Goal: Task Accomplishment & Management: Manage account settings

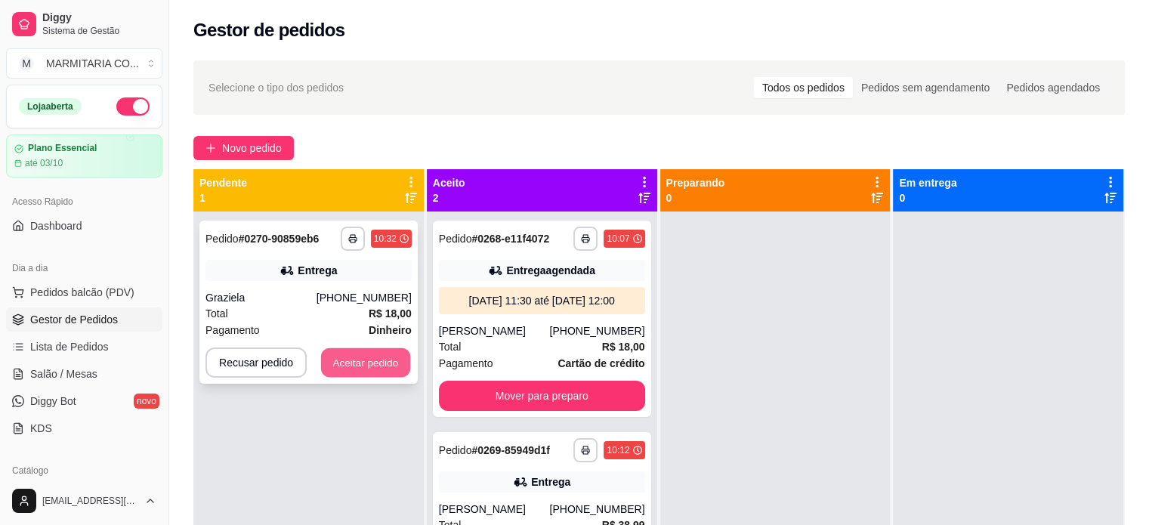
click at [349, 365] on button "Aceitar pedido" at bounding box center [365, 362] width 89 height 29
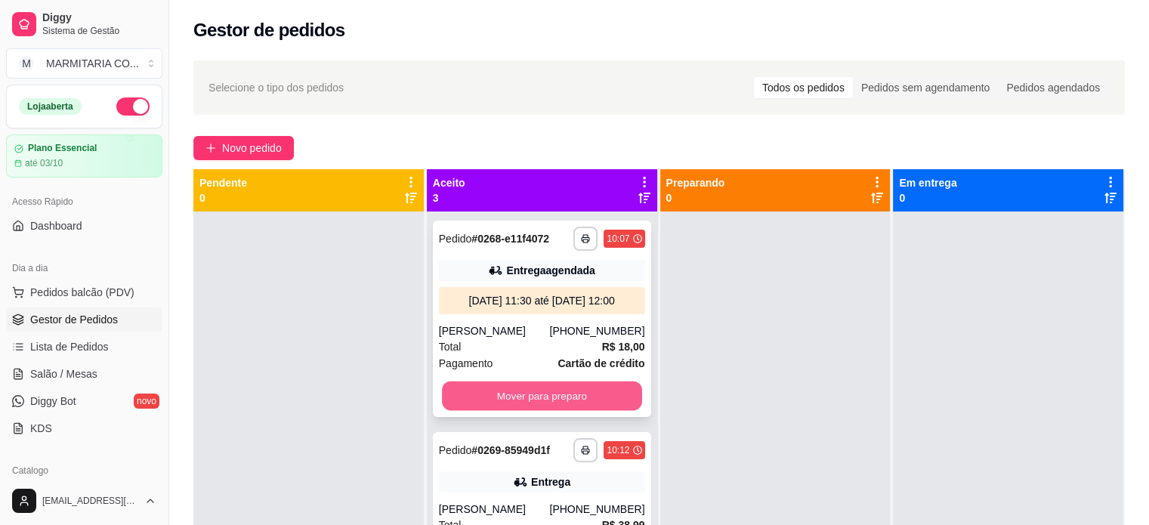
click at [511, 407] on button "Mover para preparo" at bounding box center [542, 396] width 200 height 29
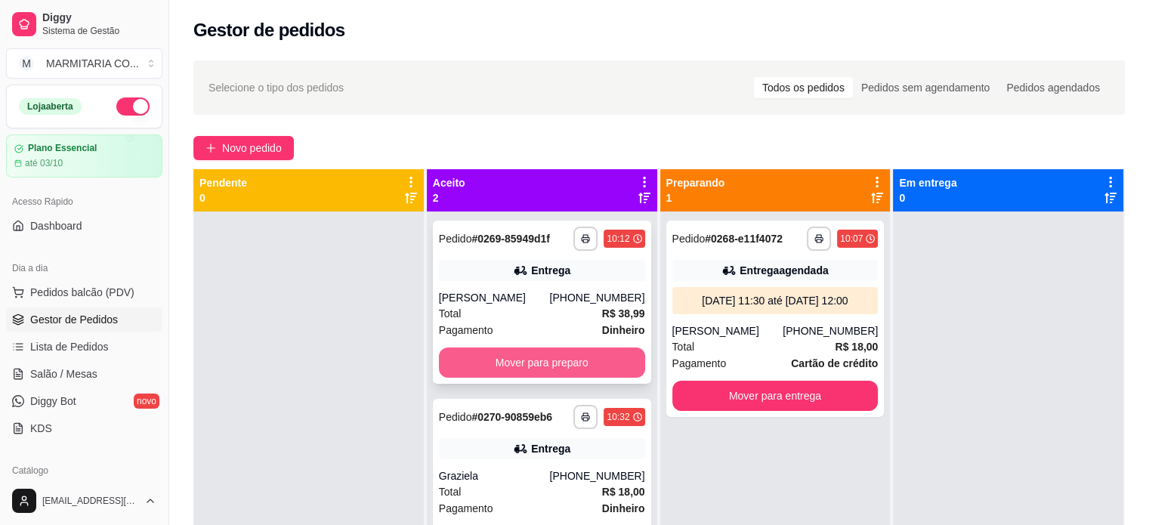
click at [510, 361] on button "Mover para preparo" at bounding box center [542, 363] width 206 height 30
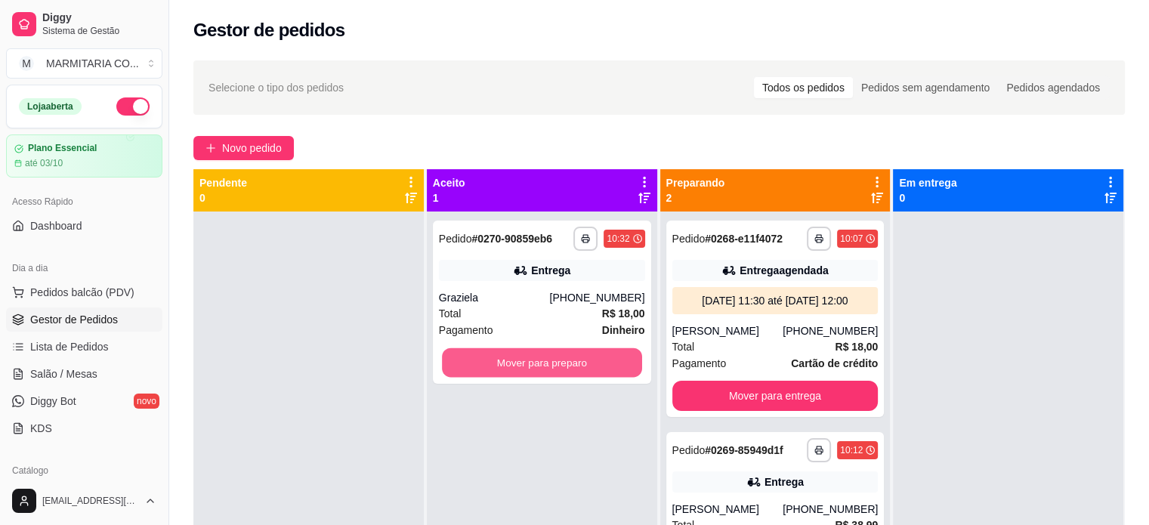
click at [510, 361] on button "Mover para preparo" at bounding box center [542, 362] width 200 height 29
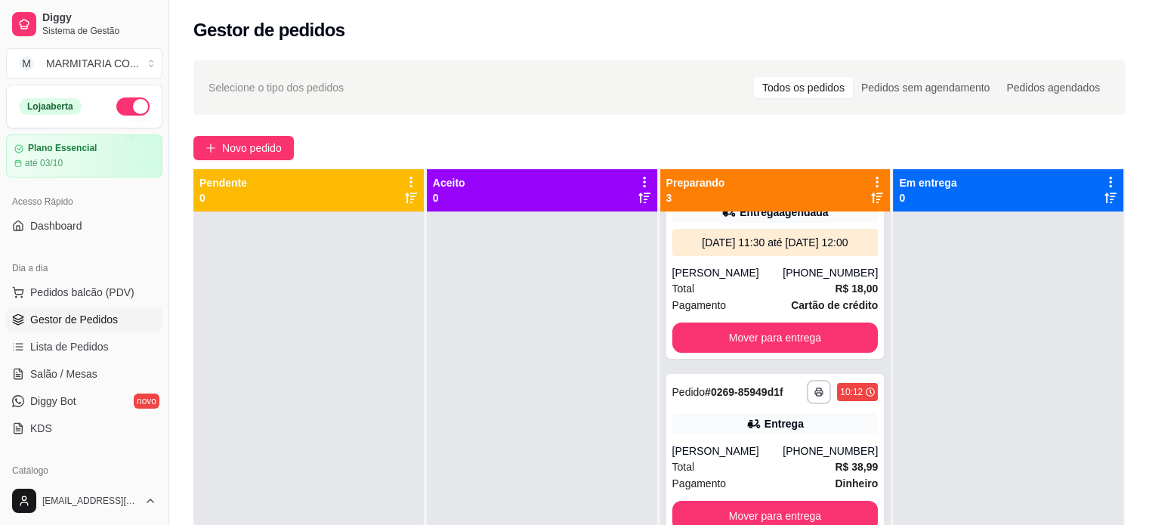
scroll to position [73, 0]
click at [795, 510] on button "Mover para entrega" at bounding box center [776, 516] width 200 height 29
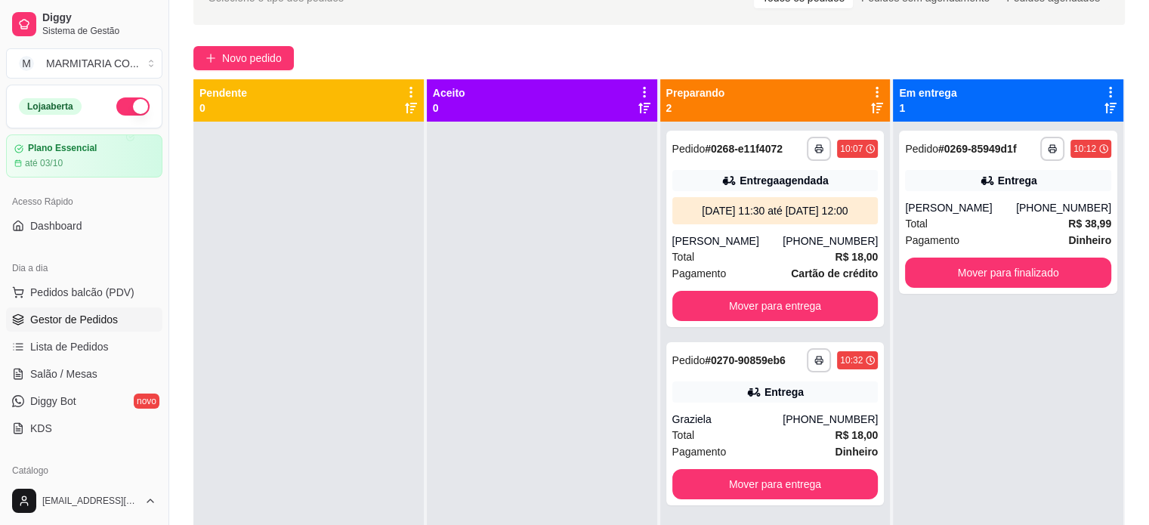
scroll to position [102, 0]
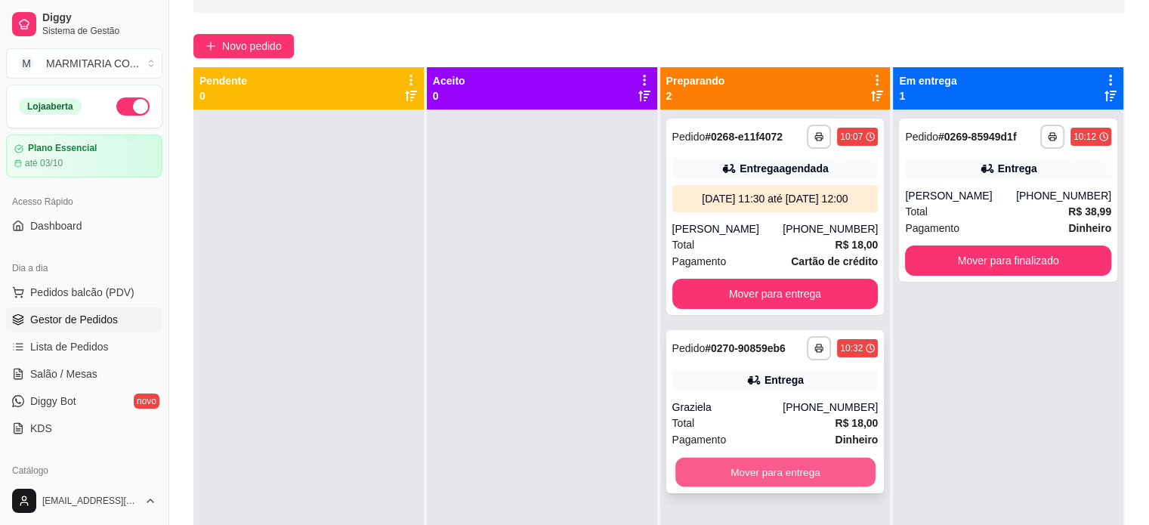
click at [783, 467] on button "Mover para entrega" at bounding box center [776, 472] width 200 height 29
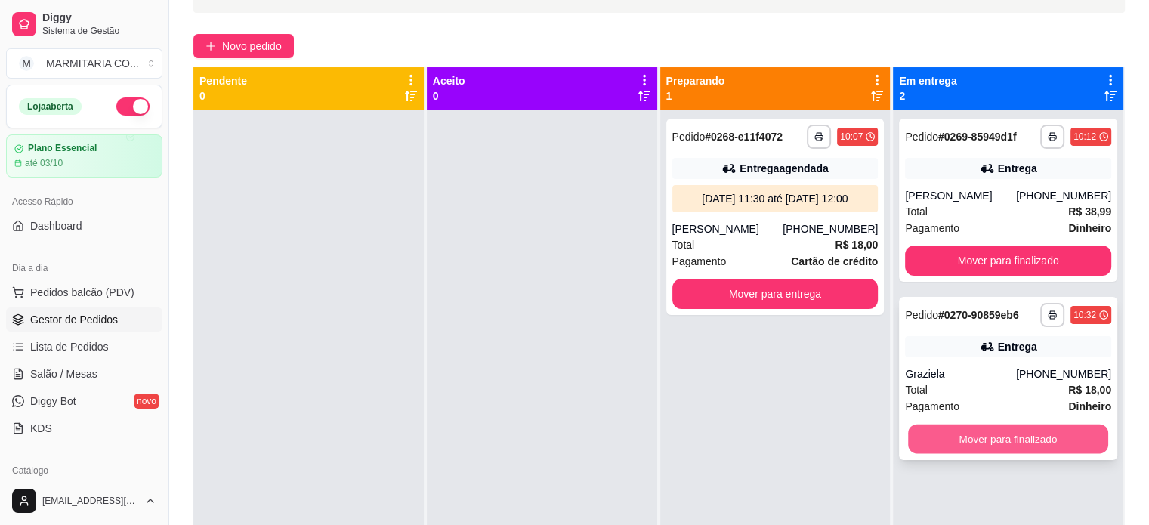
click at [1001, 431] on button "Mover para finalizado" at bounding box center [1008, 439] width 200 height 29
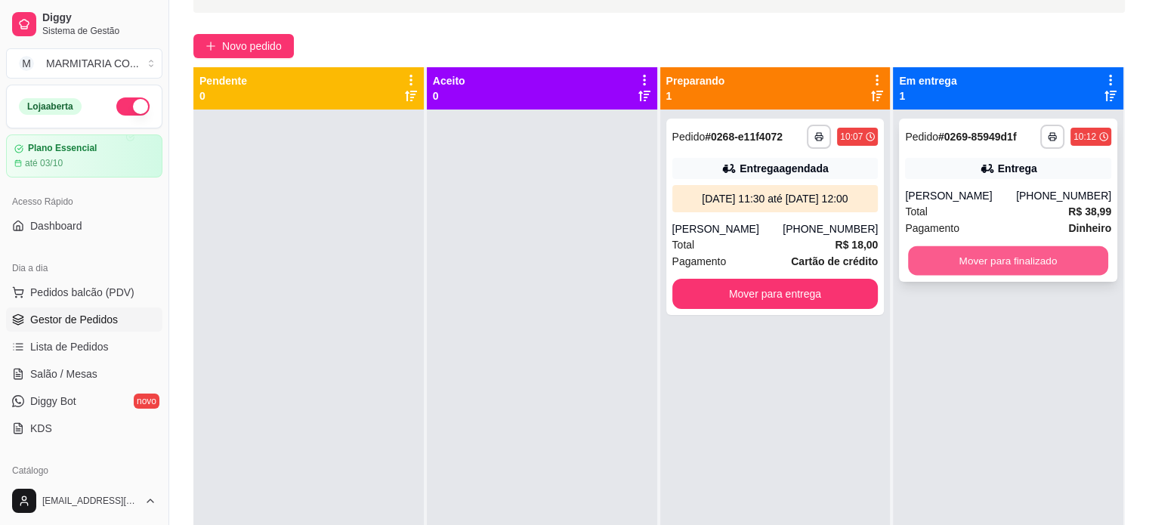
click at [1000, 255] on button "Mover para finalizado" at bounding box center [1008, 260] width 200 height 29
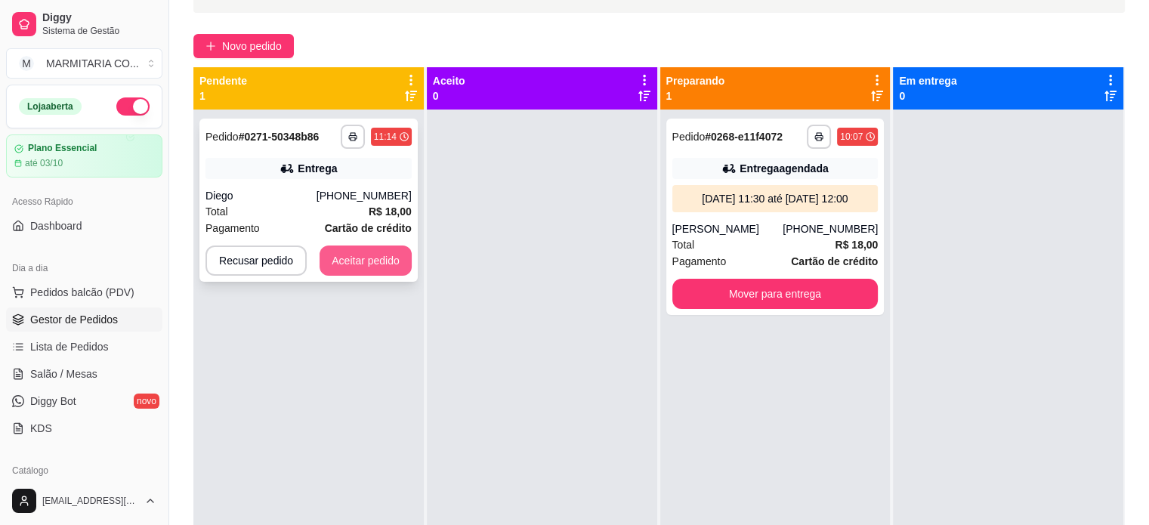
click at [342, 259] on button "Aceitar pedido" at bounding box center [366, 261] width 92 height 30
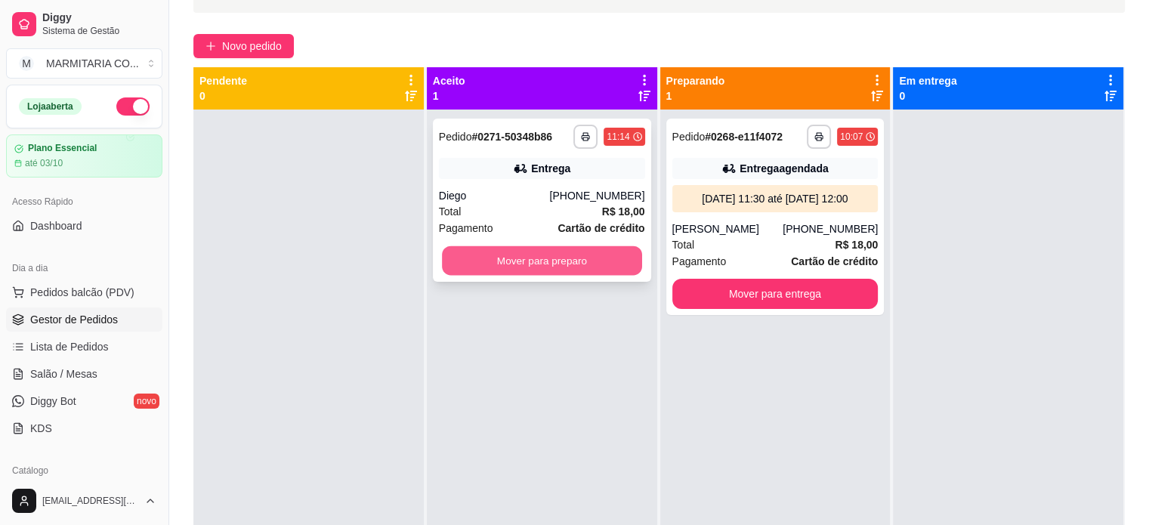
click at [469, 258] on button "Mover para preparo" at bounding box center [542, 260] width 200 height 29
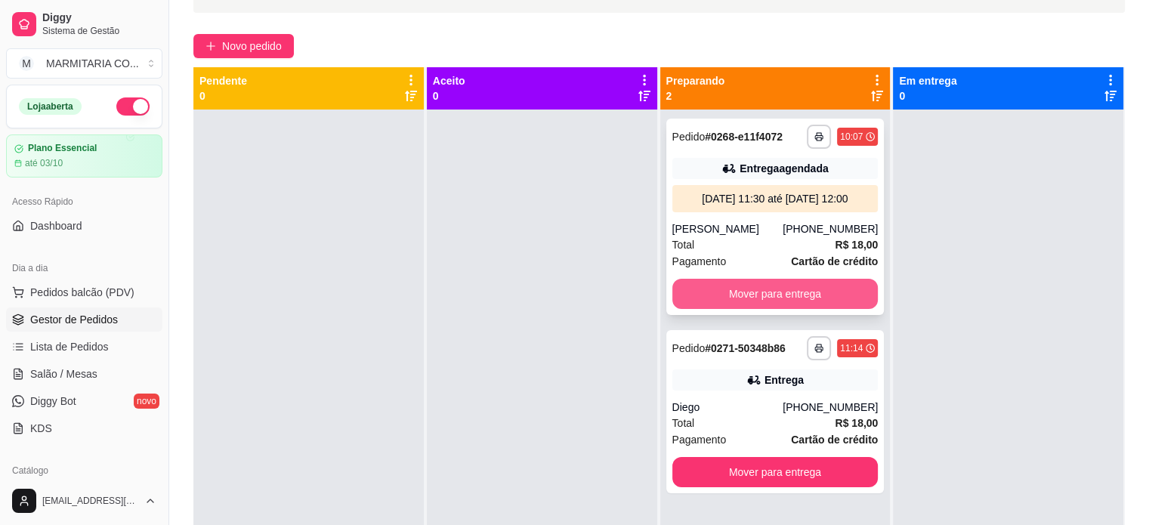
click at [676, 290] on button "Mover para entrega" at bounding box center [776, 294] width 206 height 30
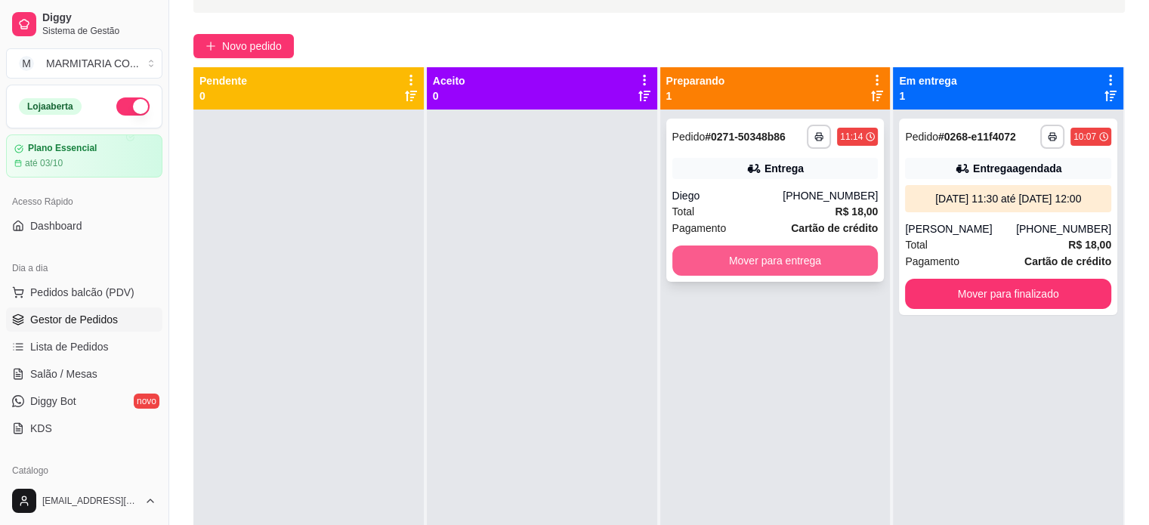
click at [697, 262] on button "Mover para entrega" at bounding box center [776, 261] width 206 height 30
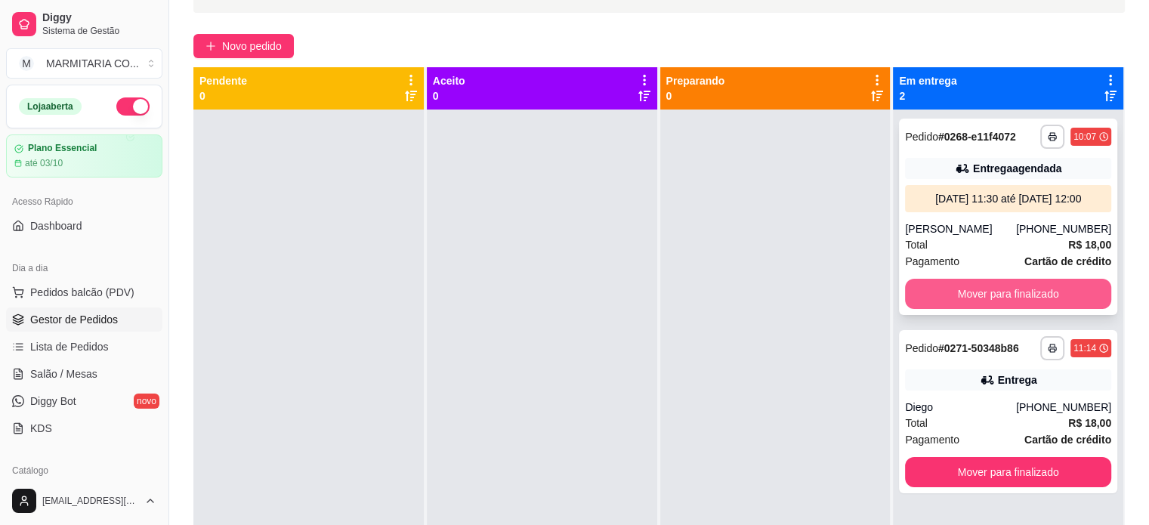
click at [958, 297] on button "Mover para finalizado" at bounding box center [1008, 294] width 206 height 30
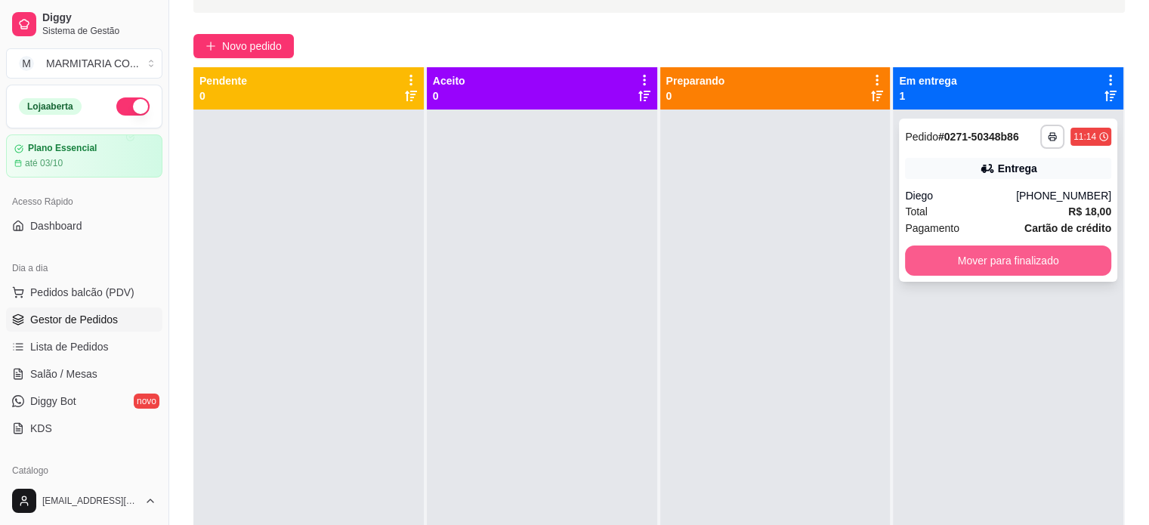
click at [970, 260] on button "Mover para finalizado" at bounding box center [1008, 261] width 206 height 30
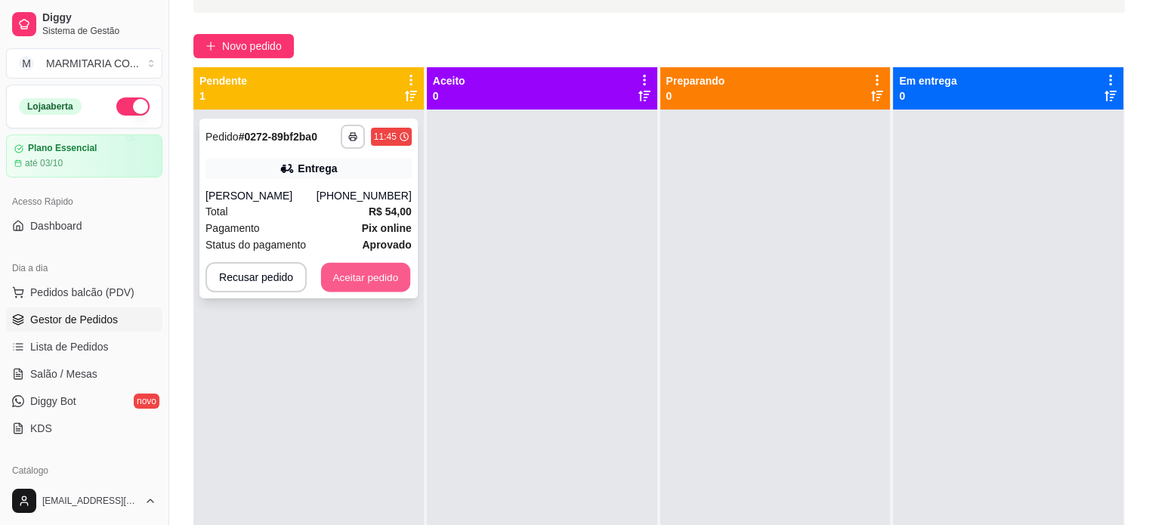
click at [342, 274] on button "Aceitar pedido" at bounding box center [365, 277] width 89 height 29
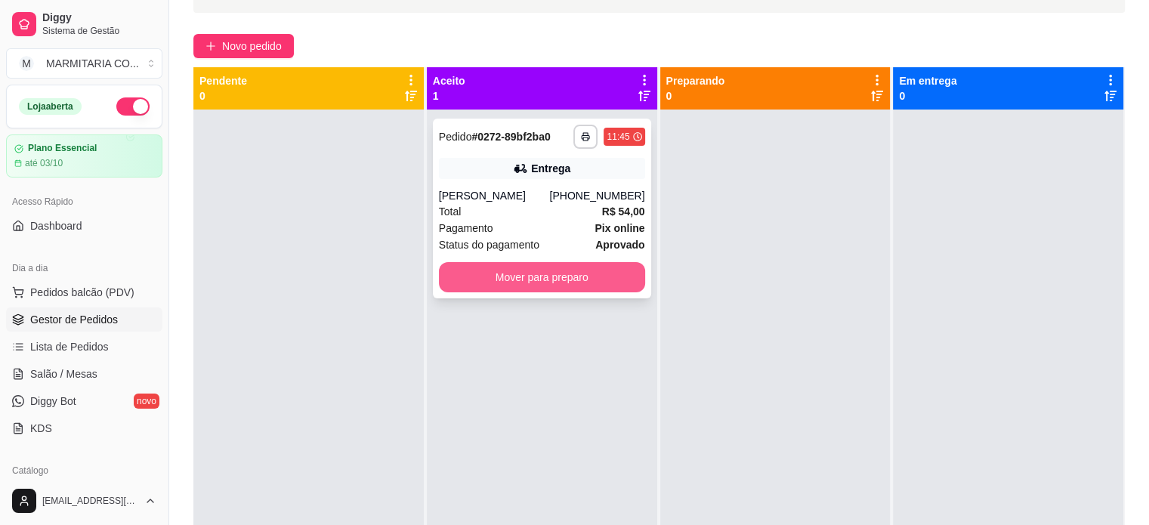
click at [516, 280] on button "Mover para preparo" at bounding box center [542, 277] width 206 height 30
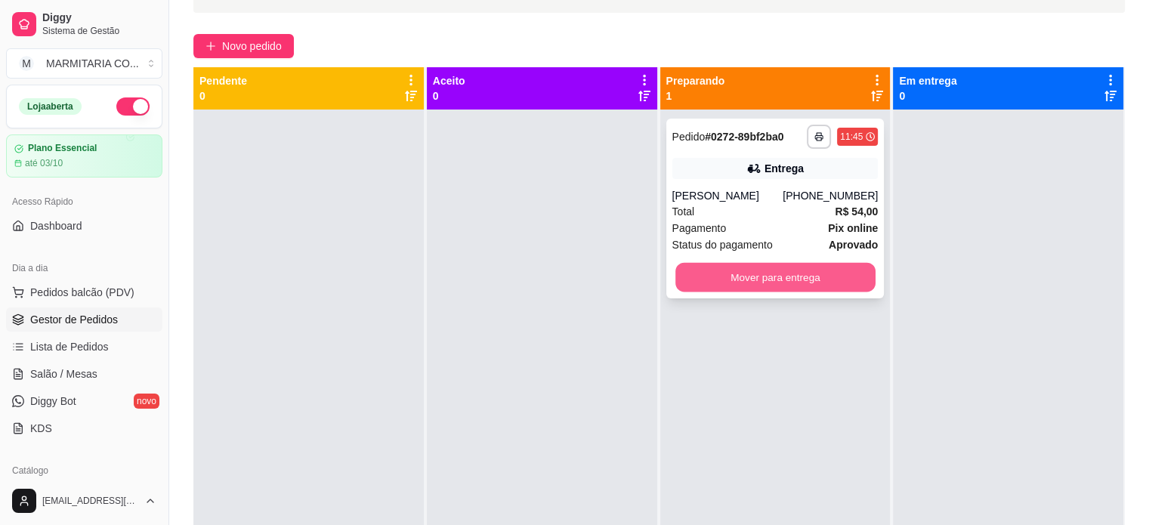
click at [759, 272] on button "Mover para entrega" at bounding box center [776, 277] width 200 height 29
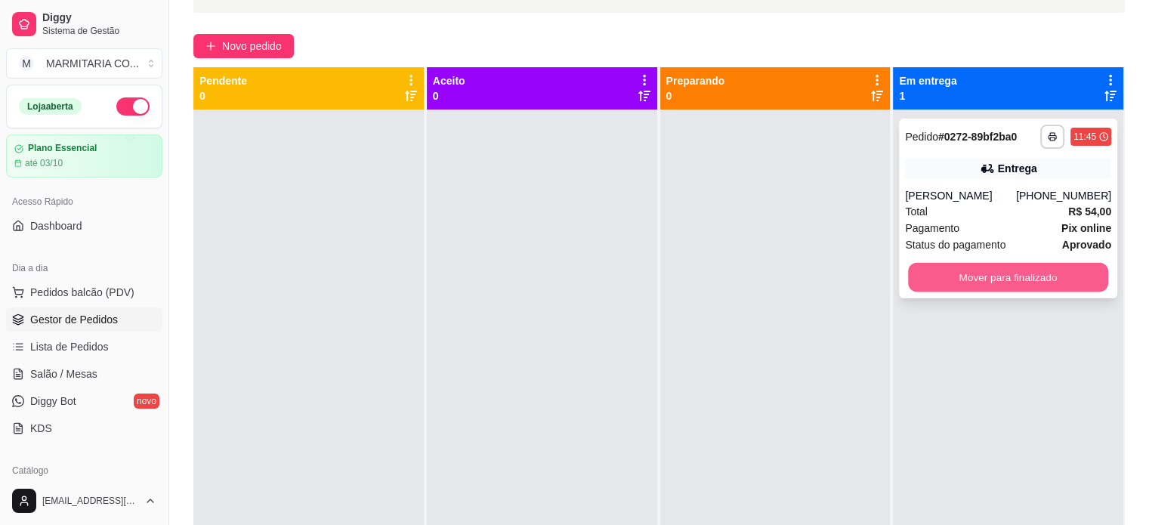
click at [1026, 267] on button "Mover para finalizado" at bounding box center [1008, 277] width 200 height 29
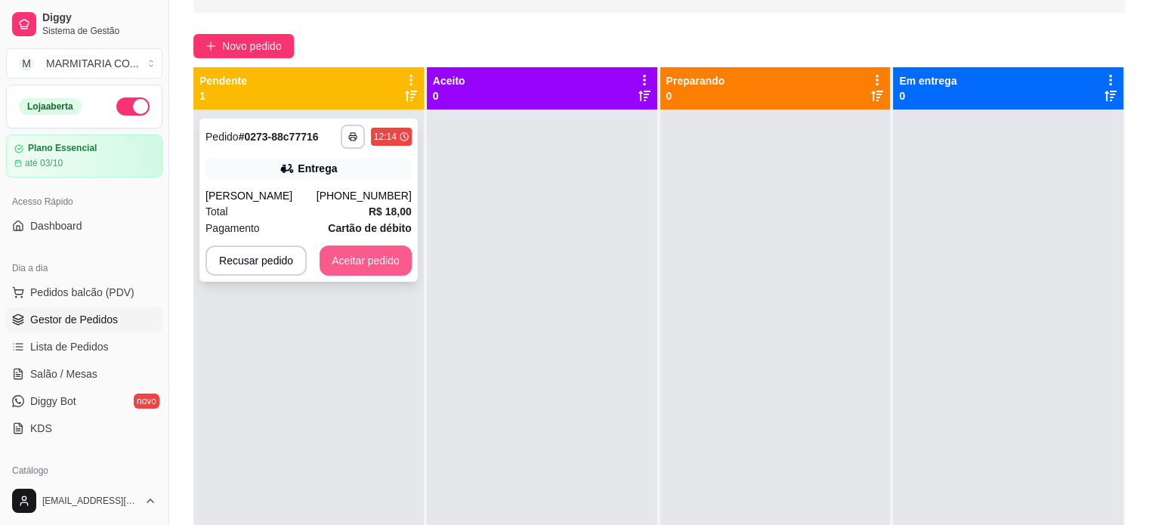
click at [369, 259] on button "Aceitar pedido" at bounding box center [366, 261] width 92 height 30
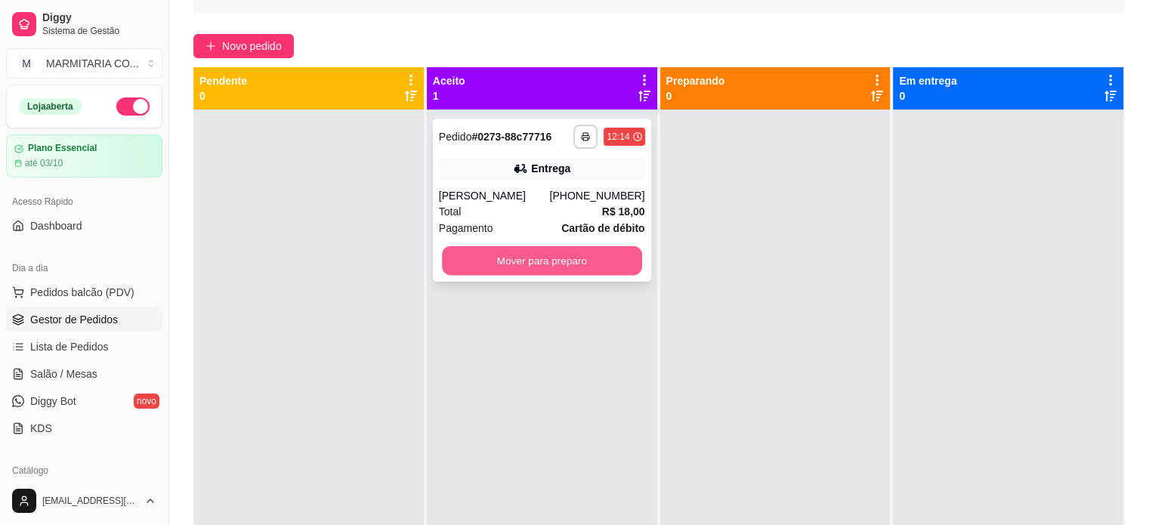
click at [519, 260] on button "Mover para preparo" at bounding box center [542, 260] width 200 height 29
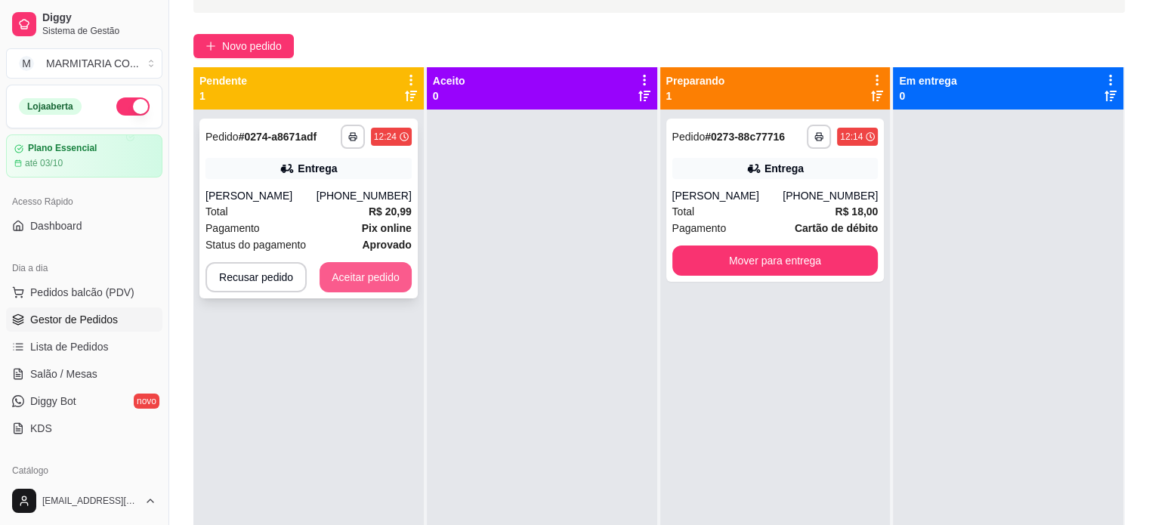
click at [386, 274] on button "Aceitar pedido" at bounding box center [366, 277] width 92 height 30
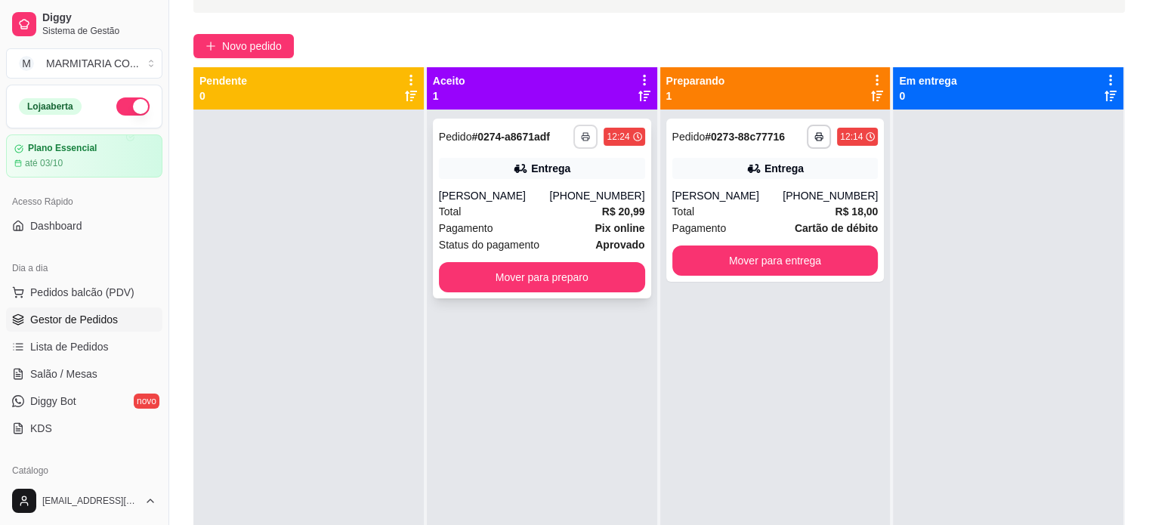
click at [583, 143] on button "button" at bounding box center [586, 137] width 24 height 24
click at [544, 189] on button "IMPRESSORA" at bounding box center [541, 190] width 110 height 24
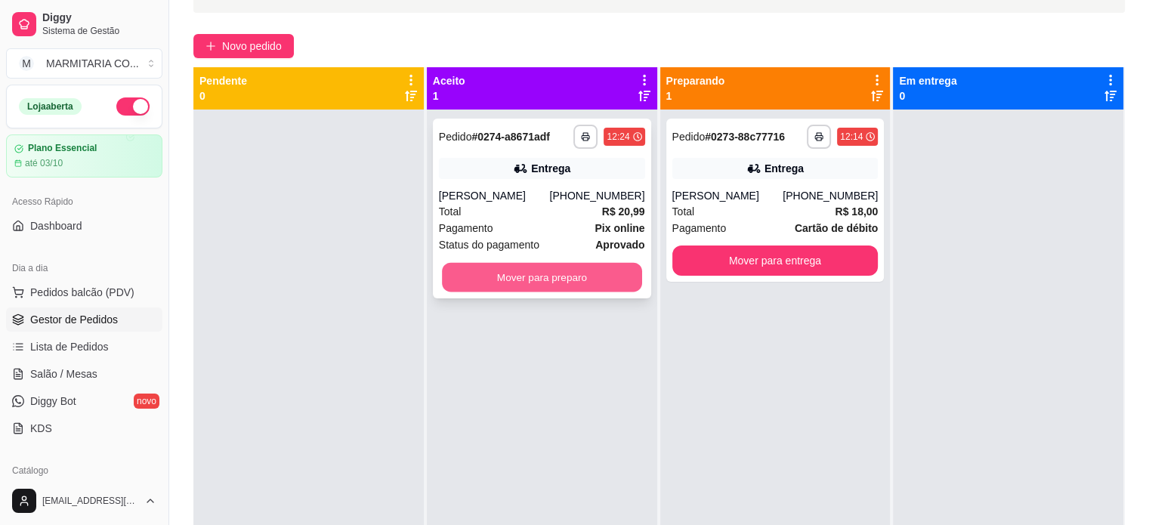
click at [559, 277] on button "Mover para preparo" at bounding box center [542, 277] width 200 height 29
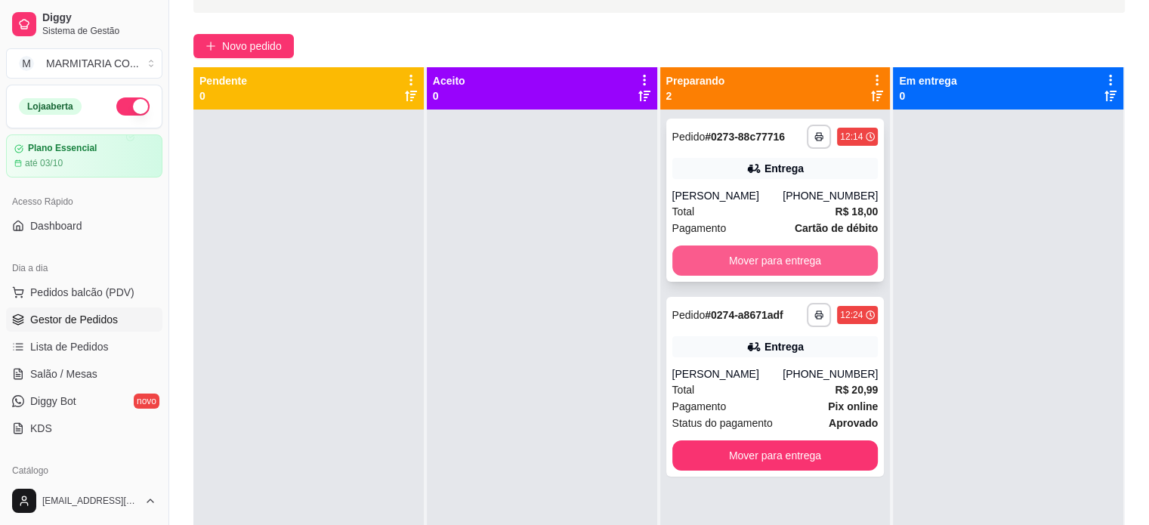
click at [756, 252] on button "Mover para entrega" at bounding box center [776, 261] width 206 height 30
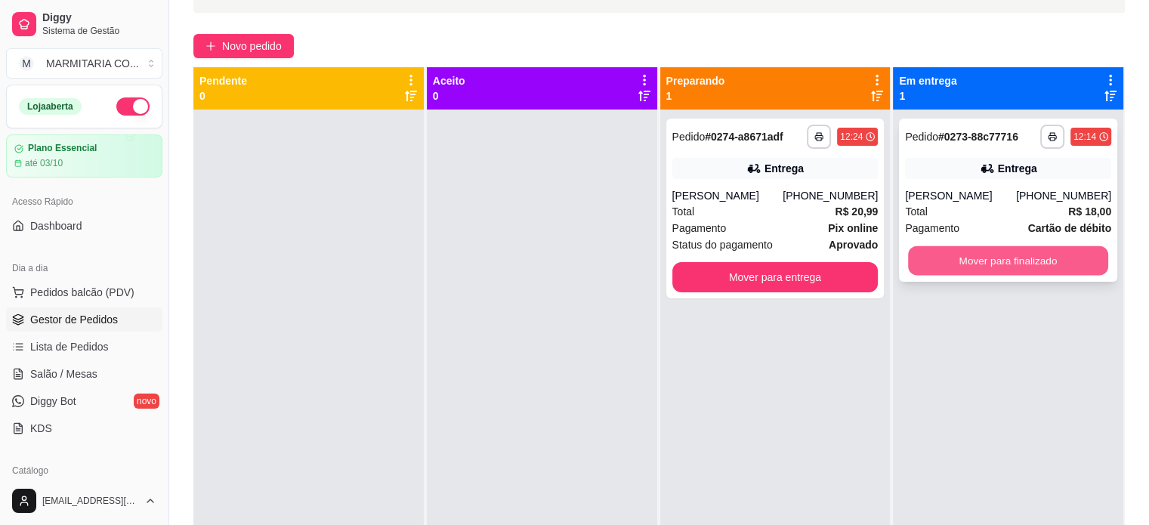
click at [945, 266] on button "Mover para finalizado" at bounding box center [1008, 260] width 200 height 29
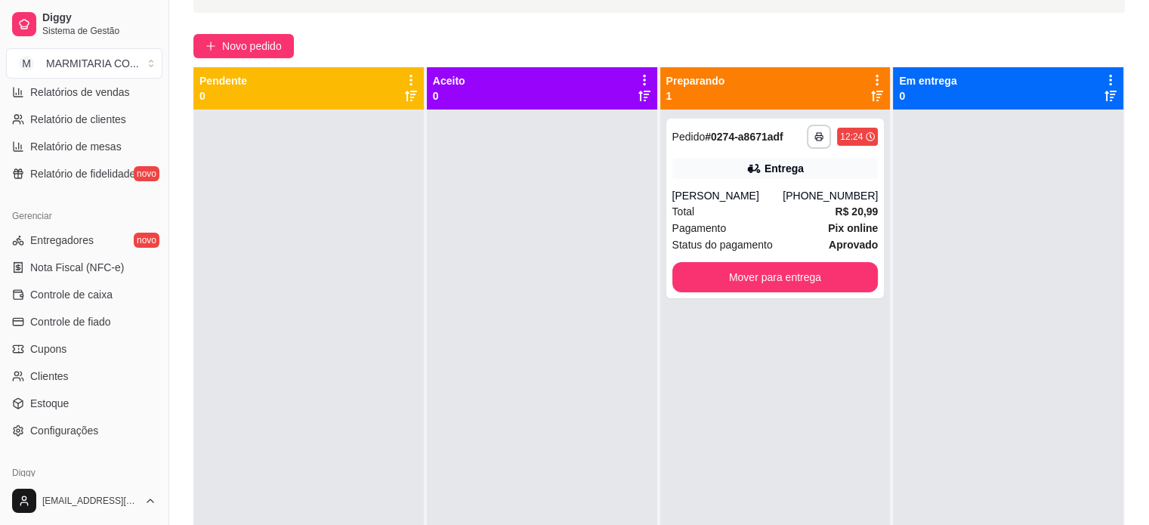
scroll to position [561, 0]
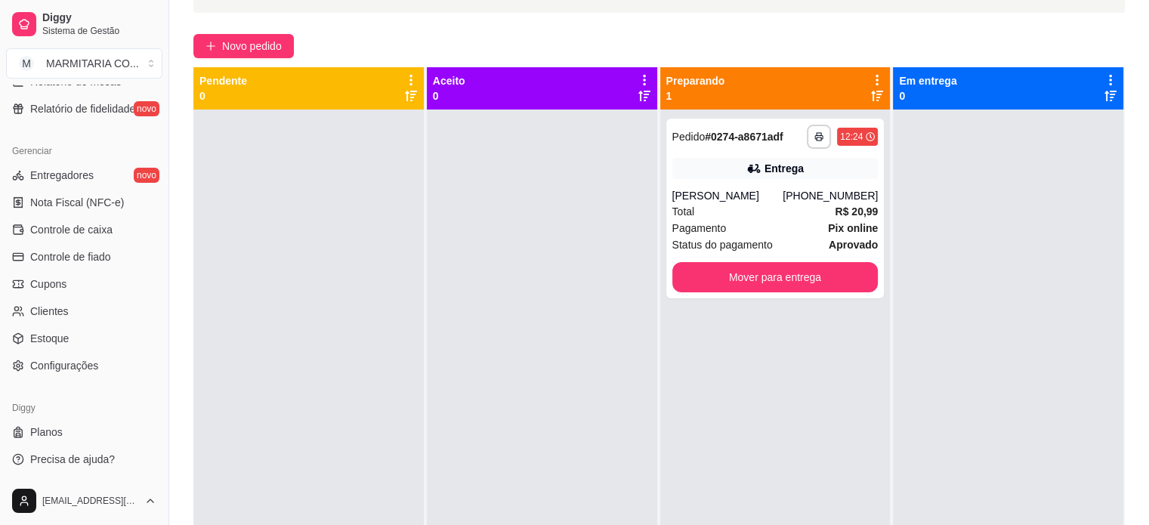
click at [512, 240] on div at bounding box center [542, 372] width 230 height 525
click at [940, 264] on div at bounding box center [1008, 372] width 230 height 525
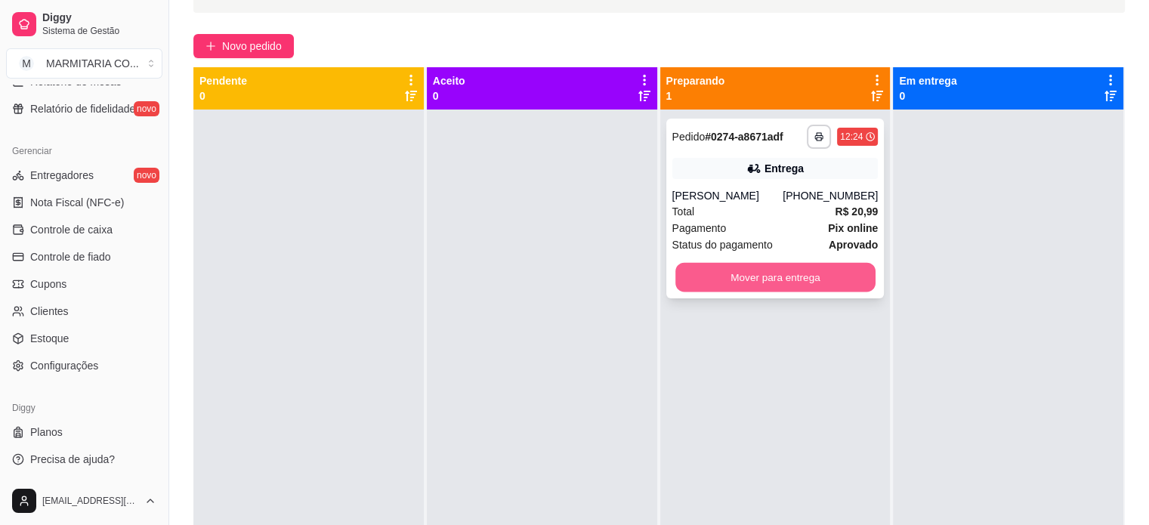
click at [762, 271] on button "Mover para entrega" at bounding box center [776, 277] width 200 height 29
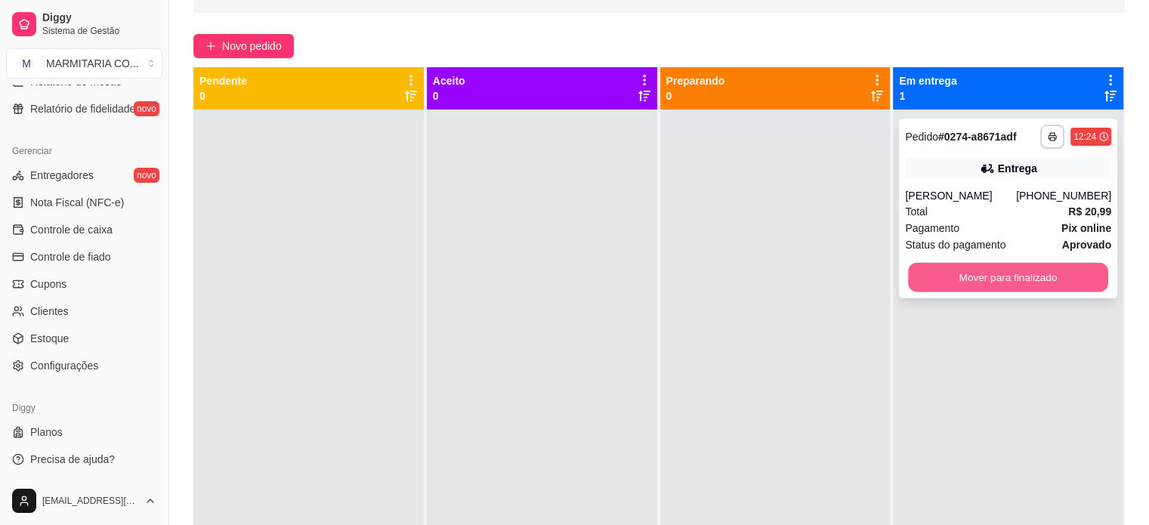
click at [983, 270] on button "Mover para finalizado" at bounding box center [1008, 277] width 200 height 29
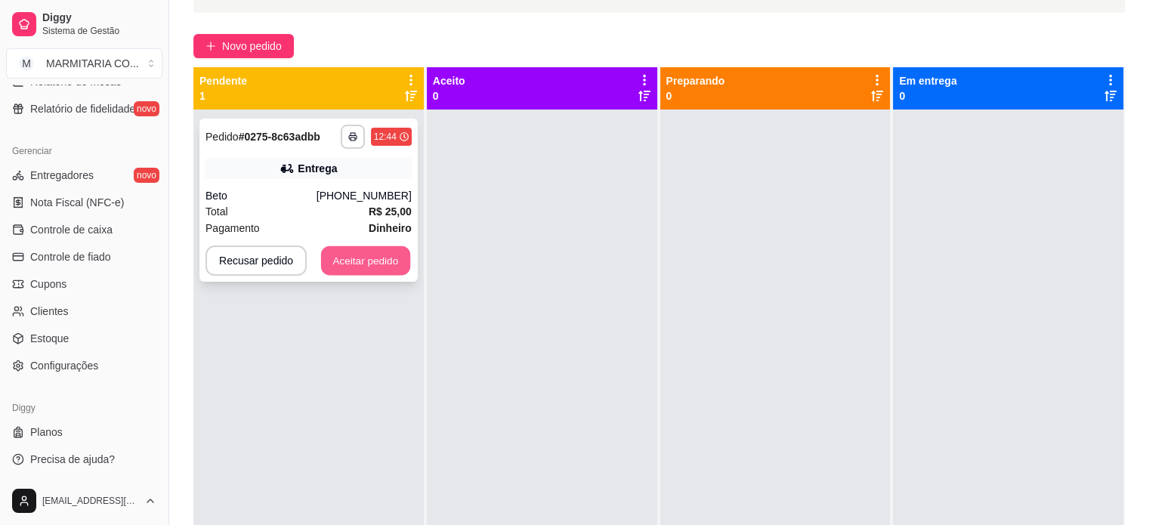
click at [383, 259] on button "Aceitar pedido" at bounding box center [365, 260] width 89 height 29
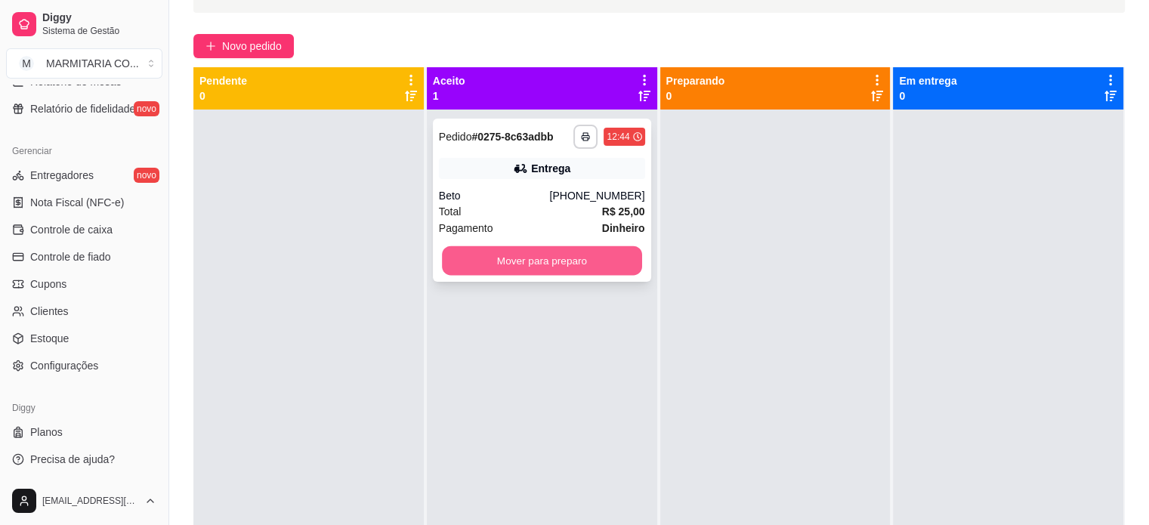
click at [562, 258] on button "Mover para preparo" at bounding box center [542, 260] width 200 height 29
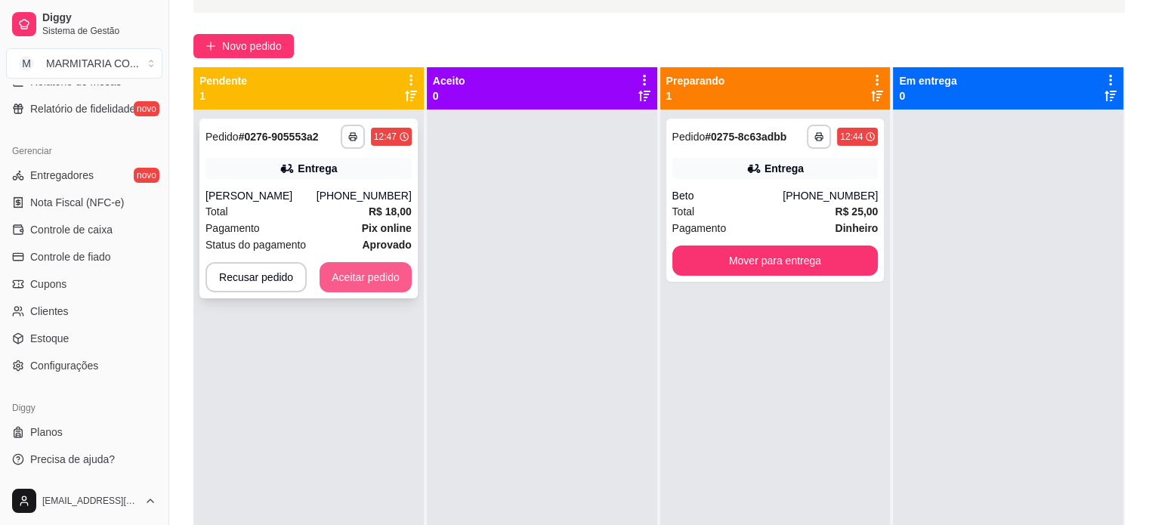
click at [339, 282] on button "Aceitar pedido" at bounding box center [366, 277] width 92 height 30
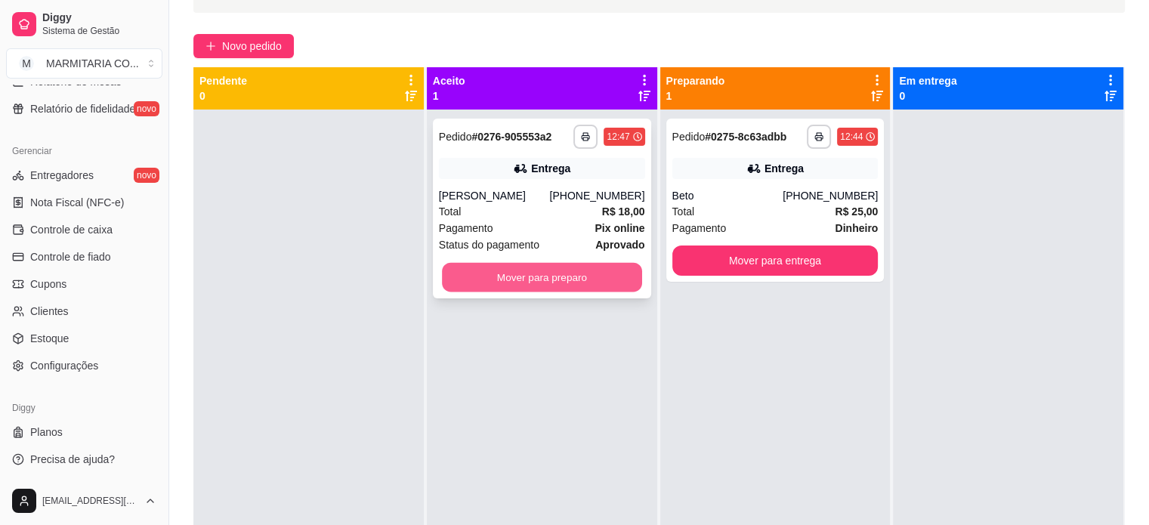
click at [475, 272] on button "Mover para preparo" at bounding box center [542, 277] width 200 height 29
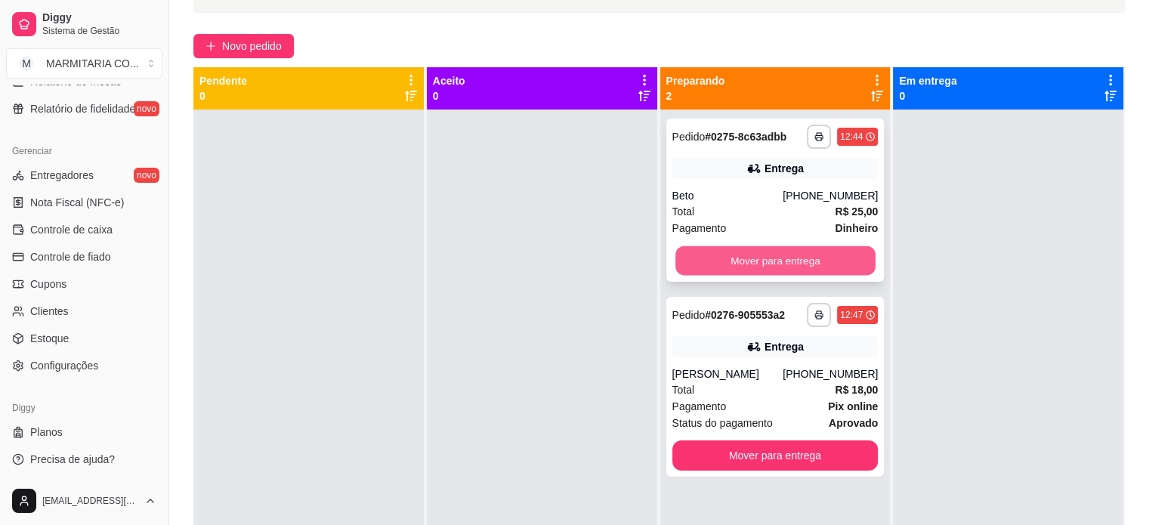
click at [677, 254] on button "Mover para entrega" at bounding box center [776, 260] width 200 height 29
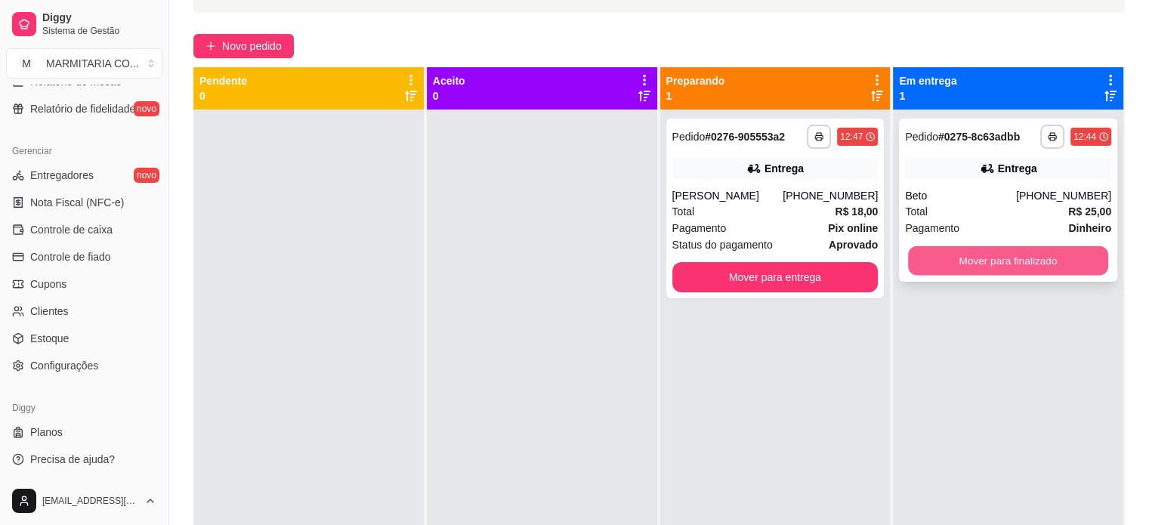
click at [946, 253] on button "Mover para finalizado" at bounding box center [1008, 260] width 200 height 29
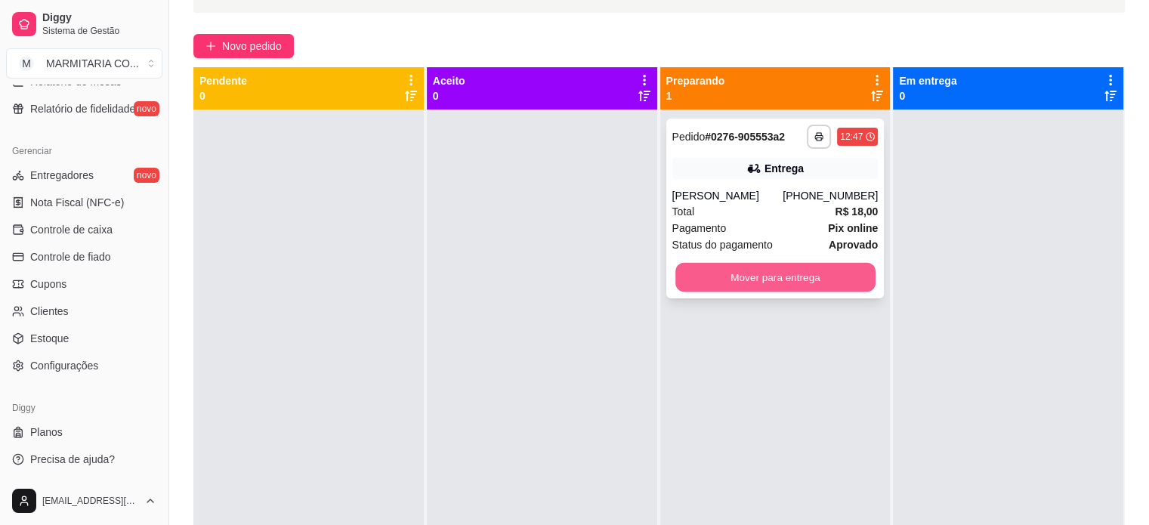
click at [771, 279] on button "Mover para entrega" at bounding box center [776, 277] width 200 height 29
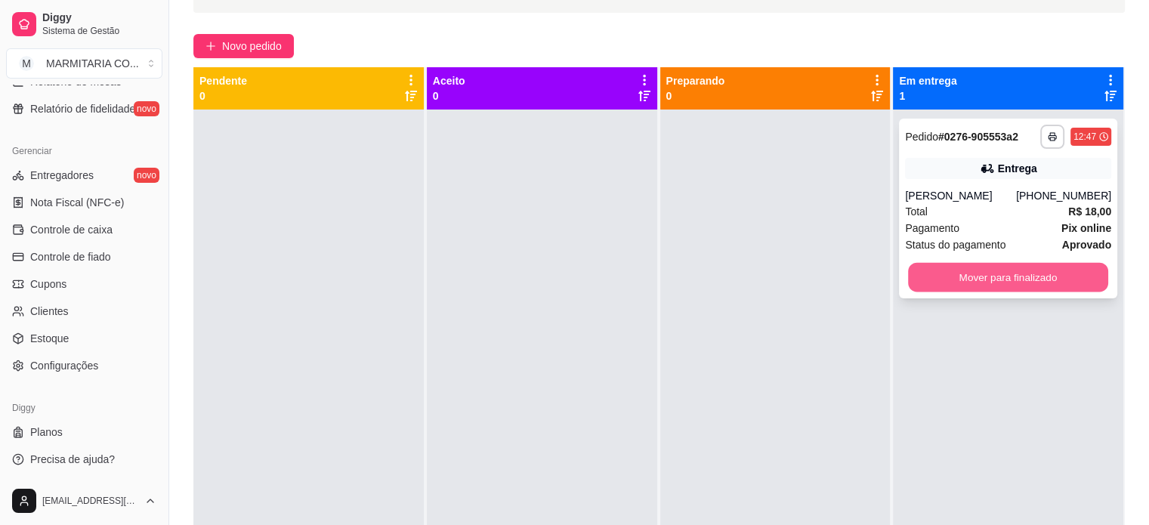
click at [923, 268] on button "Mover para finalizado" at bounding box center [1008, 277] width 200 height 29
